Goal: Information Seeking & Learning: Learn about a topic

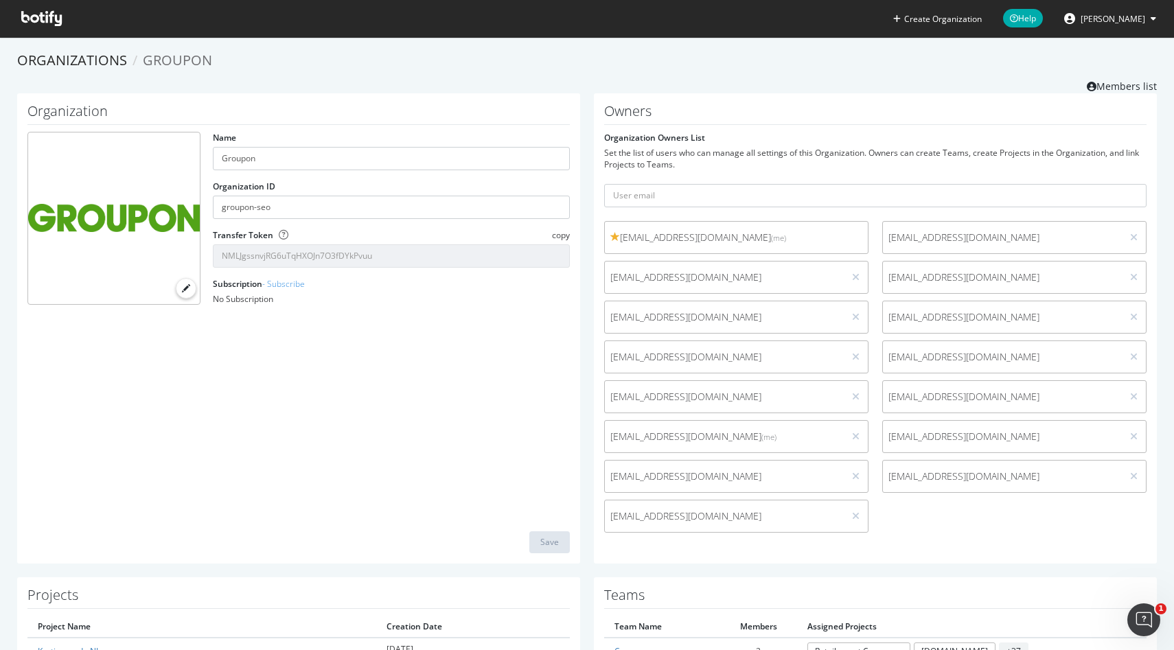
scroll to position [32, 0]
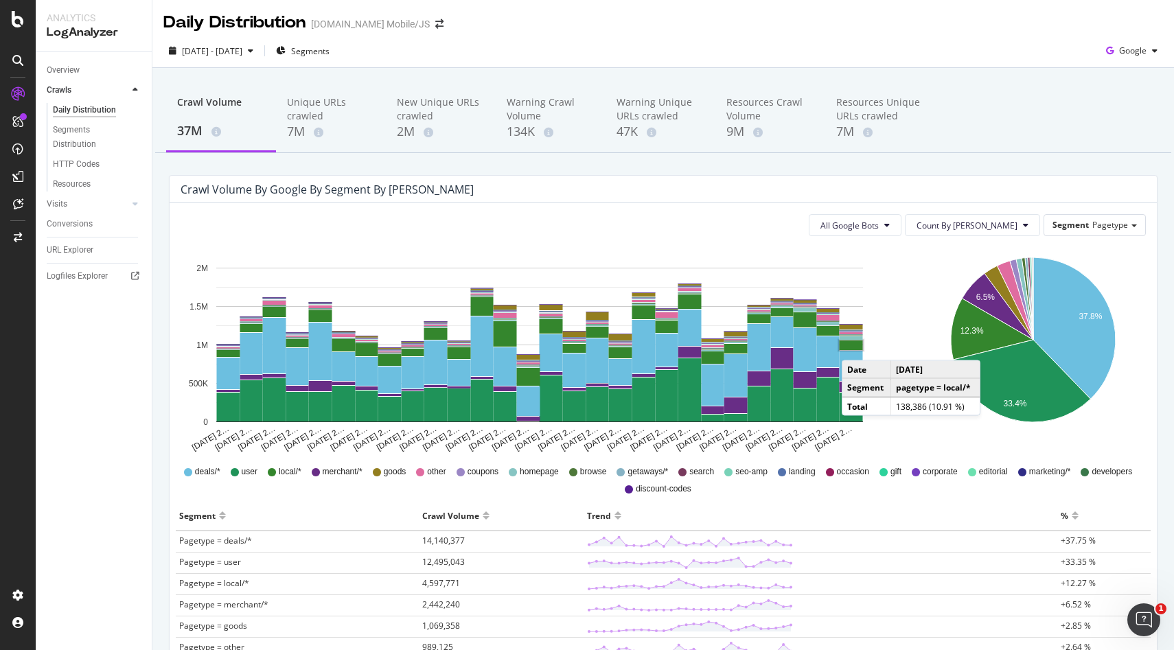
click at [996, 432] on icon "37.8% 6.5% 12.3% 33.4%" at bounding box center [1033, 350] width 226 height 206
